Goal: Find contact information: Find contact information

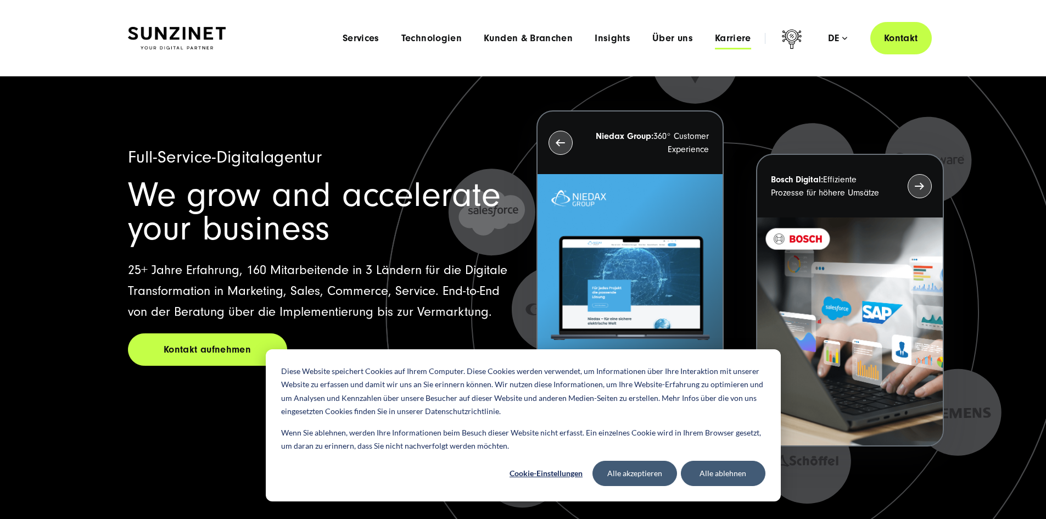
click at [722, 40] on span "Karriere" at bounding box center [733, 38] width 36 height 11
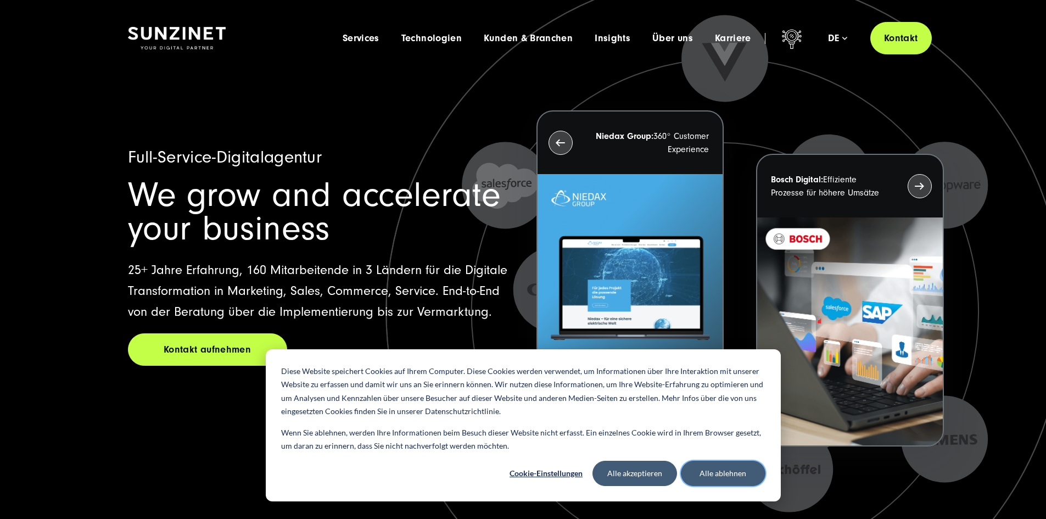
click at [729, 473] on button "Alle ablehnen" at bounding box center [723, 472] width 85 height 25
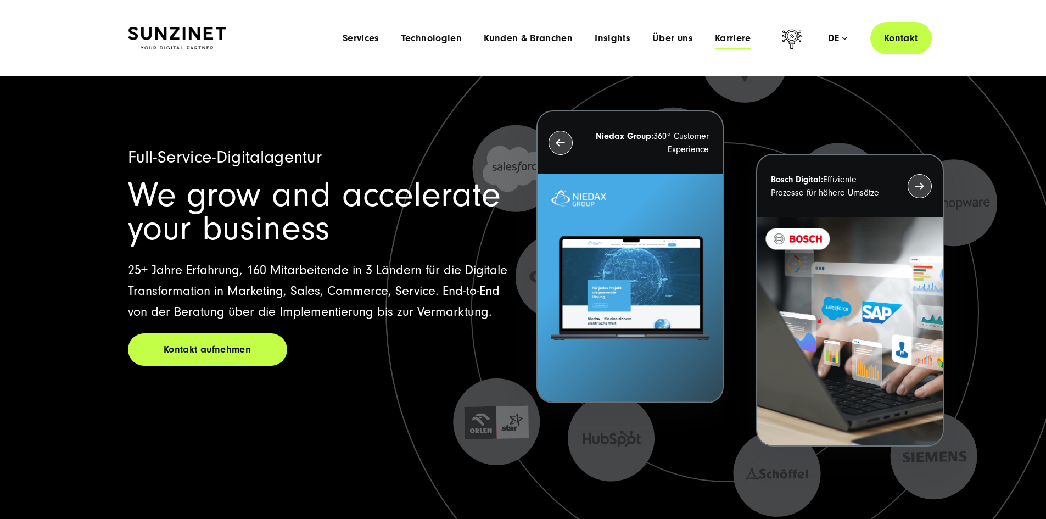
click at [726, 41] on span "Karriere" at bounding box center [733, 38] width 36 height 11
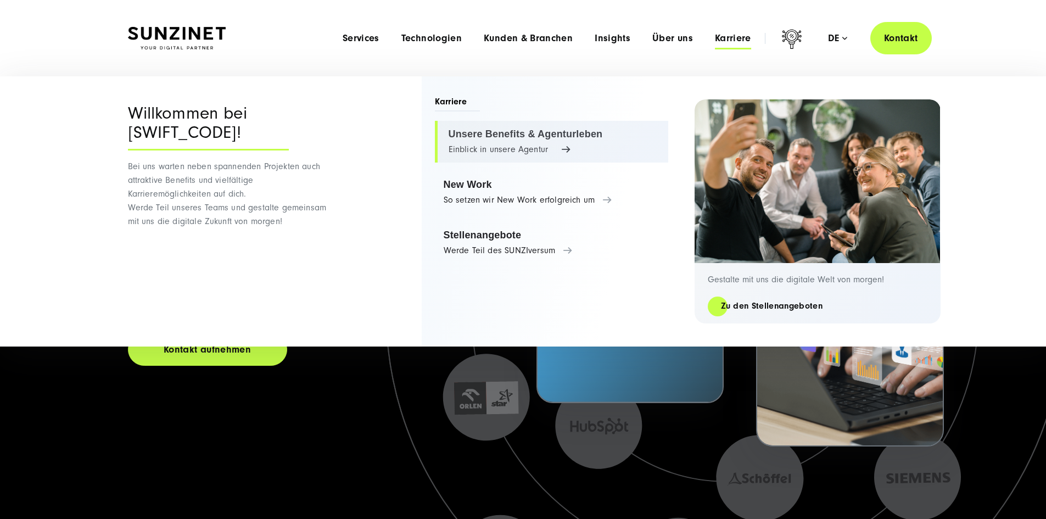
click at [491, 133] on link "Unsere Benefits & Agenturleben Einblick in unsere Agentur" at bounding box center [551, 142] width 233 height 42
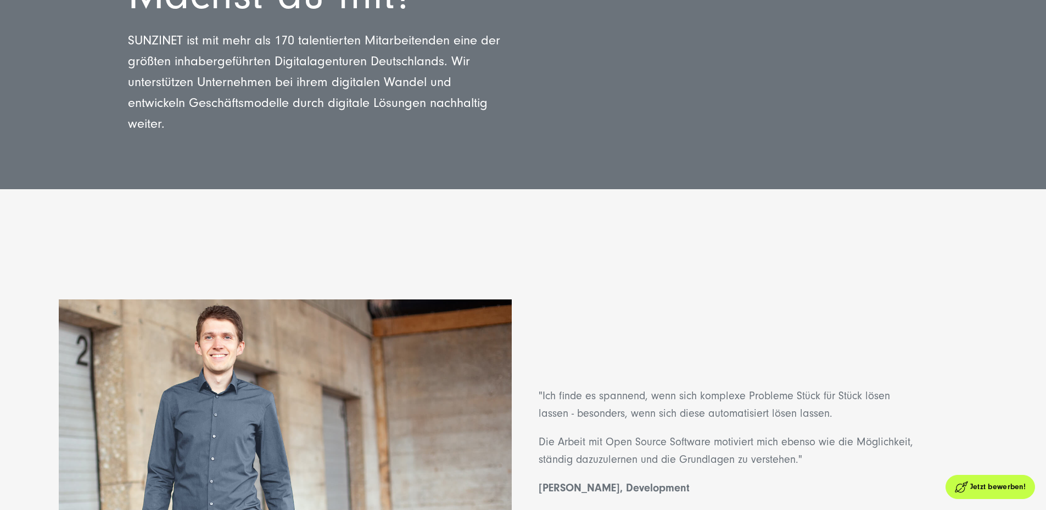
scroll to position [310, 0]
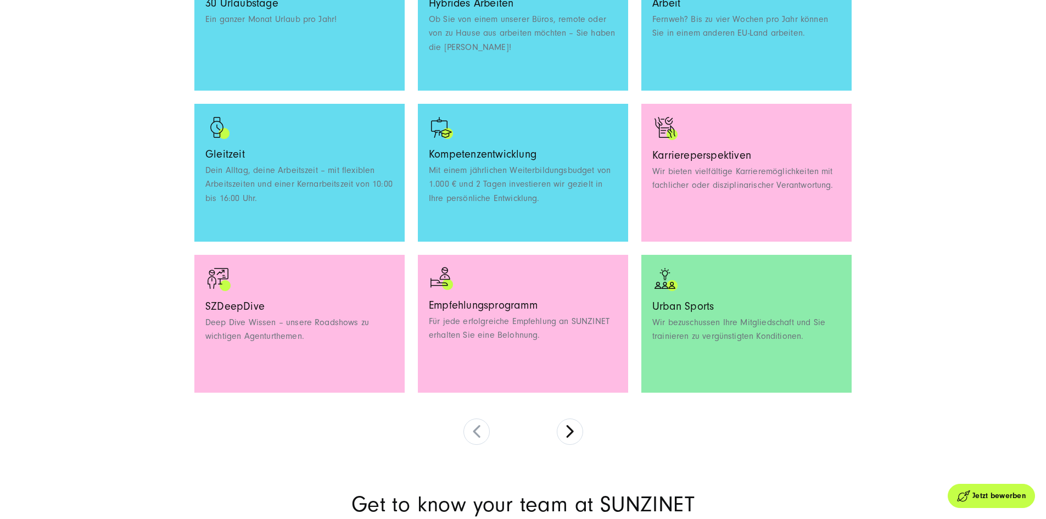
scroll to position [988, 0]
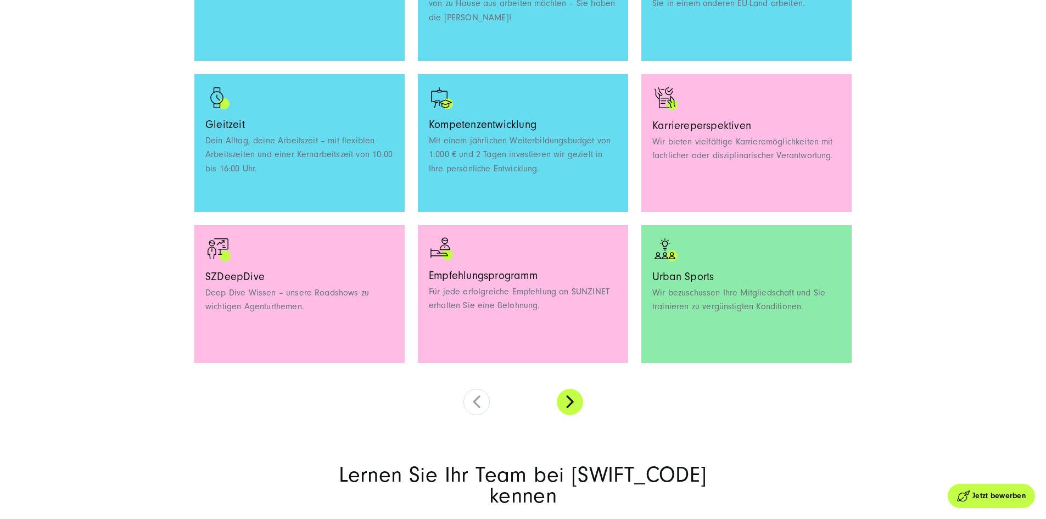
click at [570, 415] on button at bounding box center [570, 402] width 26 height 26
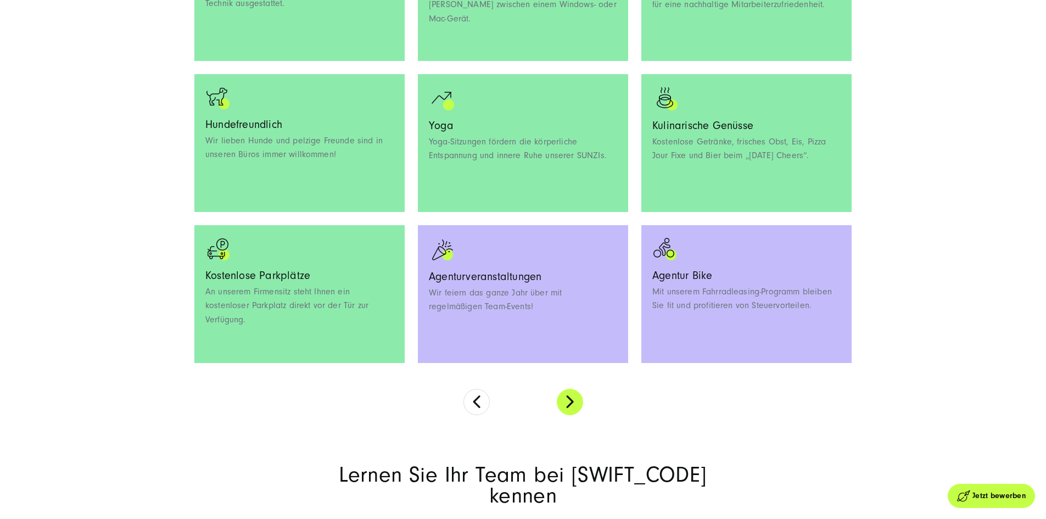
click at [568, 415] on button at bounding box center [570, 402] width 26 height 26
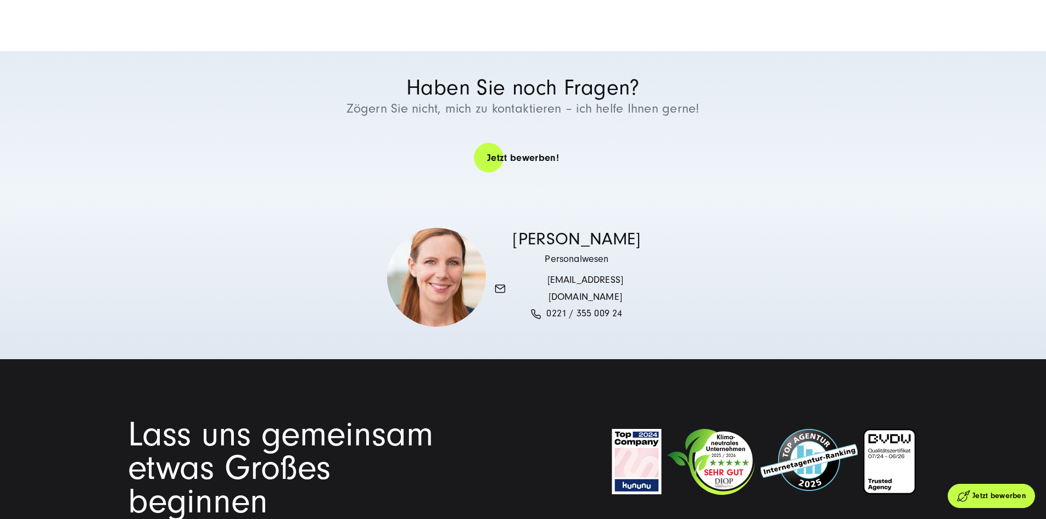
scroll to position [2772, 0]
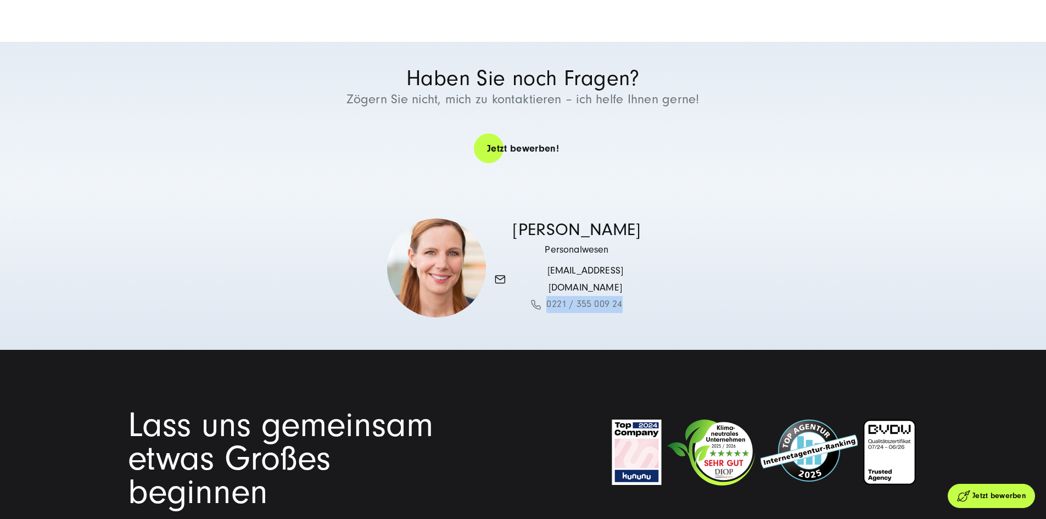
drag, startPoint x: 630, startPoint y: 440, endPoint x: 547, endPoint y: 442, distance: 83.5
click at [547, 315] on div "Bettina Schmitz Personalwesen people@sunzinet.com 0221 / 355 009 24" at bounding box center [577, 268] width 165 height 94
copy font "0221 / 355 009 24"
click at [636, 315] on div "Bettina Schmitz Personalwesen people@sunzinet.com 0221 / 355 009 24" at bounding box center [577, 268] width 165 height 94
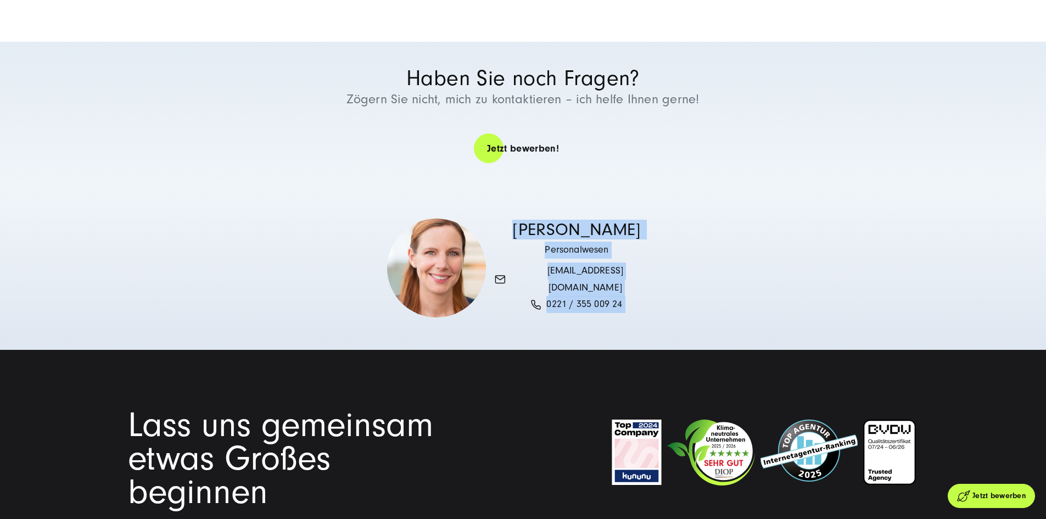
drag, startPoint x: 636, startPoint y: 438, endPoint x: 515, endPoint y: 377, distance: 135.2
click at [514, 315] on div "Bettina Schmitz Personalwesen people@sunzinet.com 0221 / 355 009 24" at bounding box center [577, 268] width 165 height 94
copy div "Bettina Schmitz Personalwesen people@sunzinet.com 0221 / 355 009 24"
